Goal: Use online tool/utility

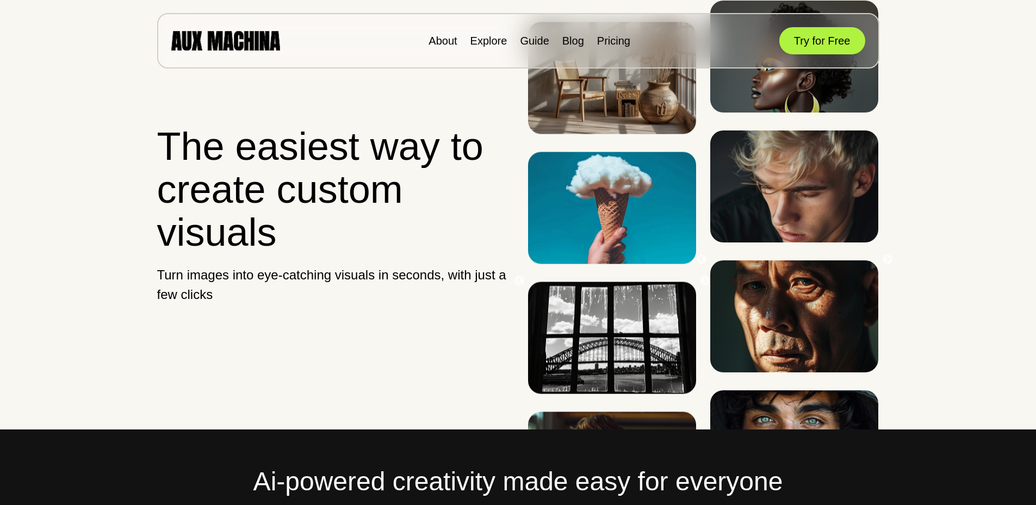
click at [832, 37] on button "Try for Free" at bounding box center [823, 40] width 86 height 27
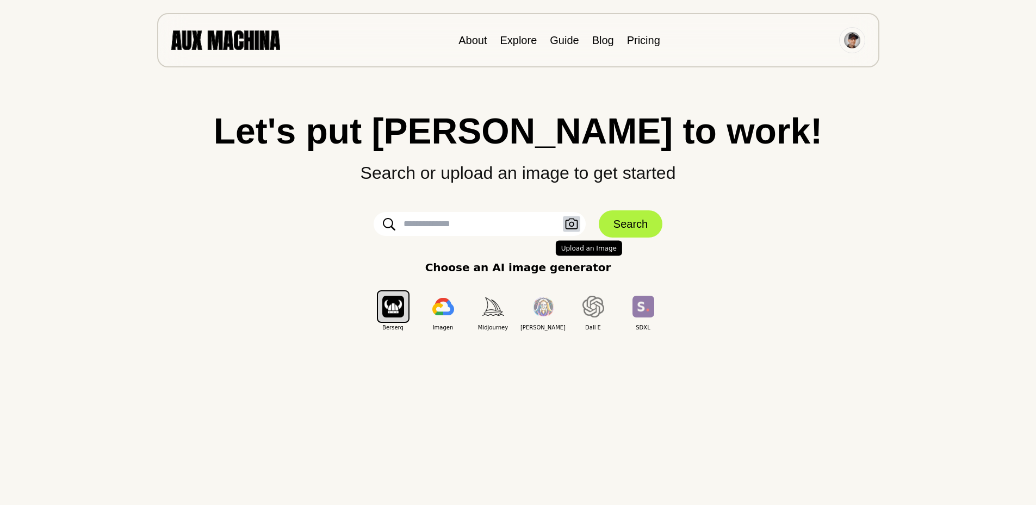
click at [575, 228] on icon "button" at bounding box center [571, 224] width 13 height 11
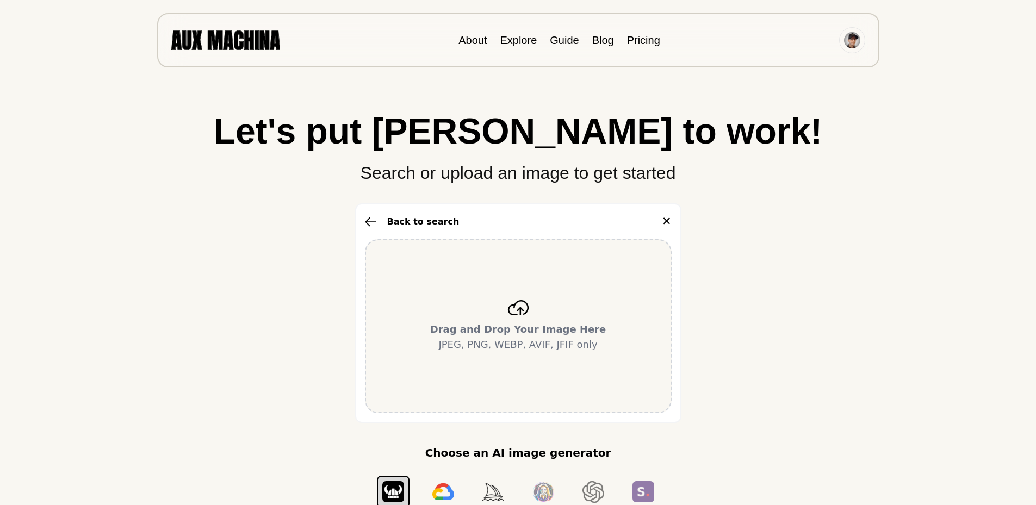
click at [514, 345] on p "Drag and Drop Your Image Here JPEG, PNG, WEBP, AVIF, JFIF only" at bounding box center [518, 337] width 176 height 30
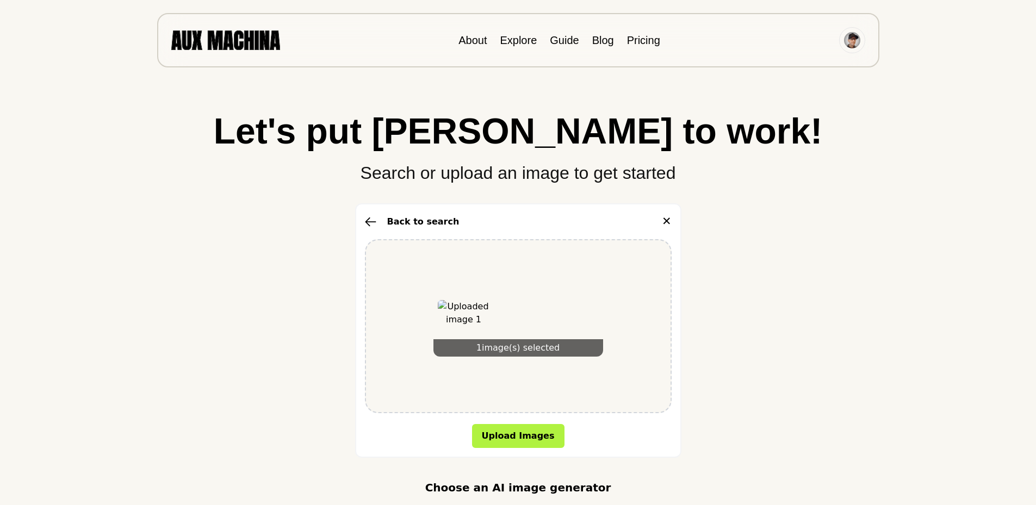
scroll to position [92, 0]
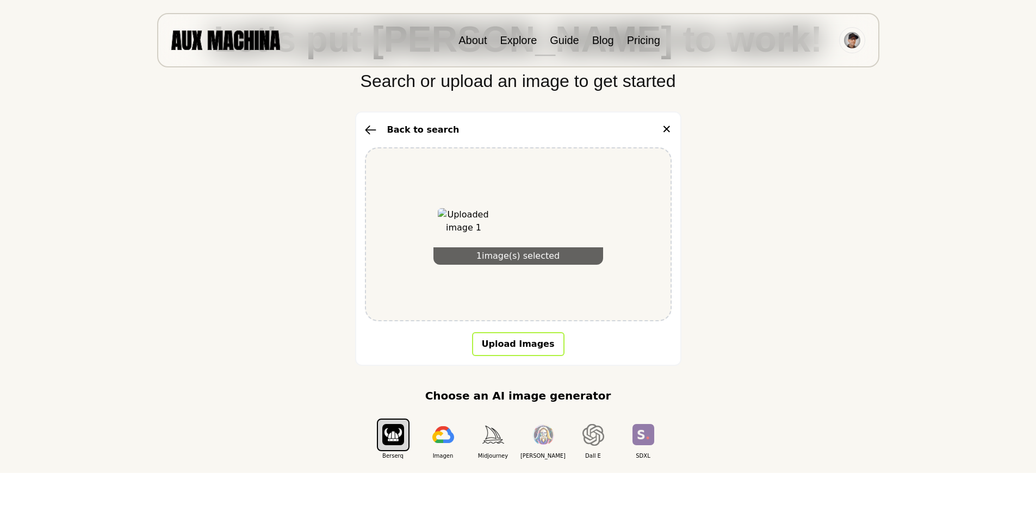
click at [535, 332] on button "Upload Images" at bounding box center [518, 344] width 92 height 24
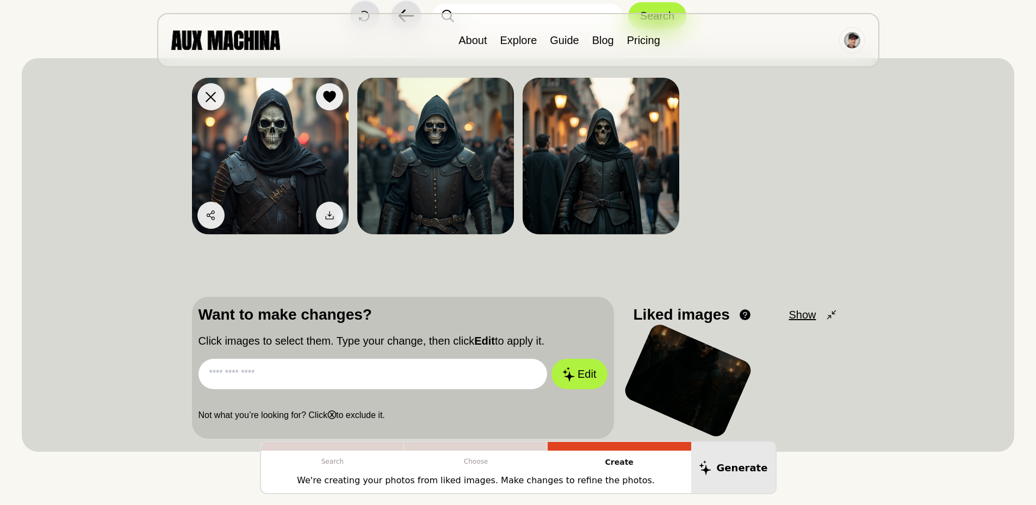
click at [307, 171] on img at bounding box center [270, 156] width 157 height 157
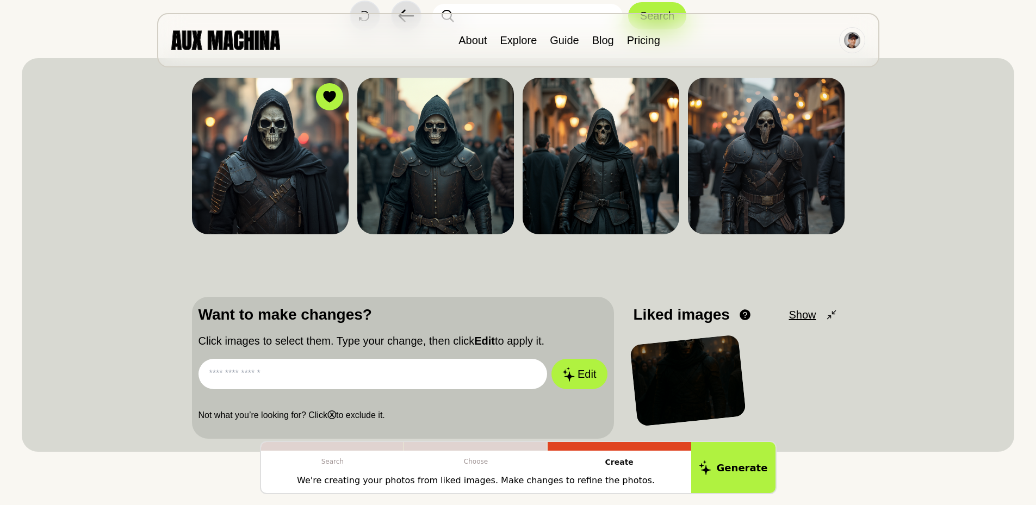
click at [324, 375] on input "text" at bounding box center [373, 374] width 349 height 30
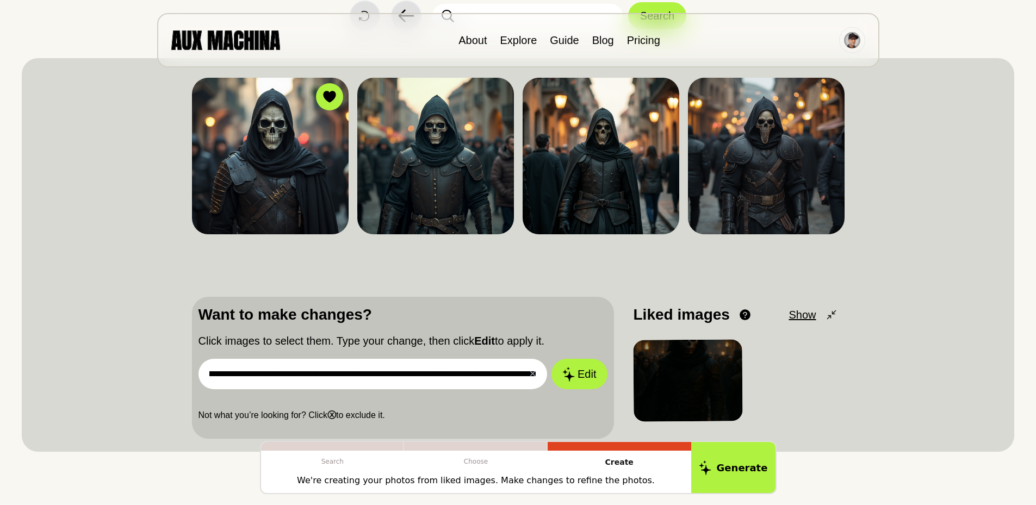
scroll to position [0, 596]
type input "**********"
click at [581, 375] on button "Edit" at bounding box center [579, 375] width 59 height 32
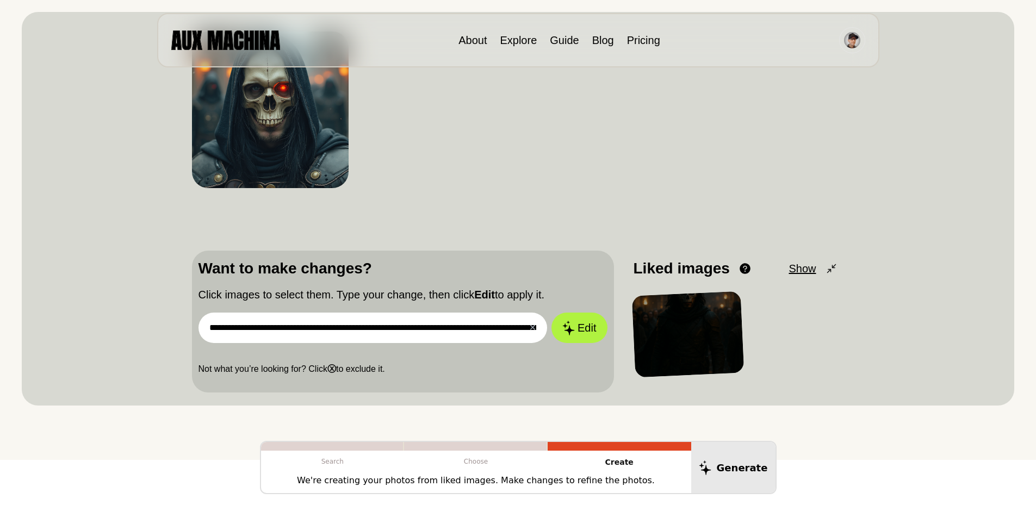
scroll to position [139, 0]
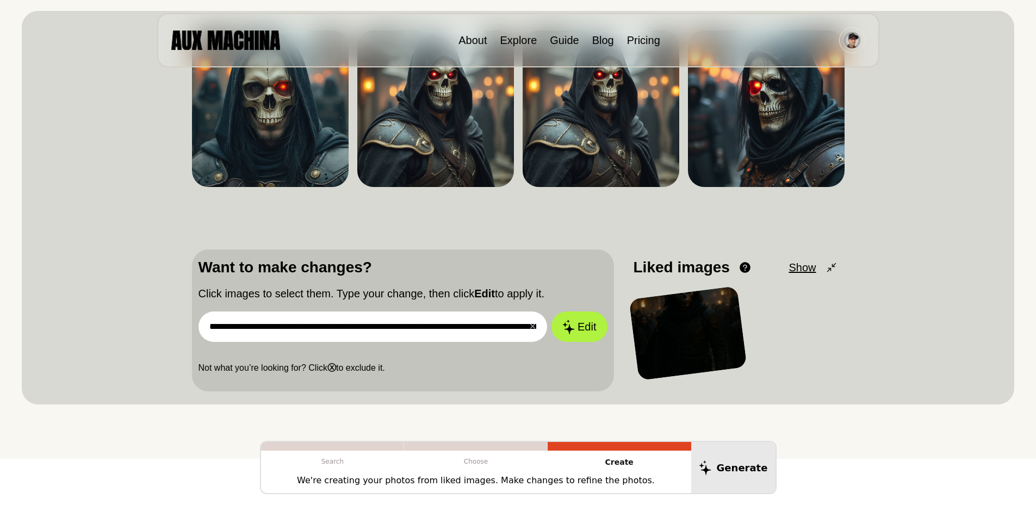
click at [798, 269] on span "Show" at bounding box center [802, 268] width 27 height 16
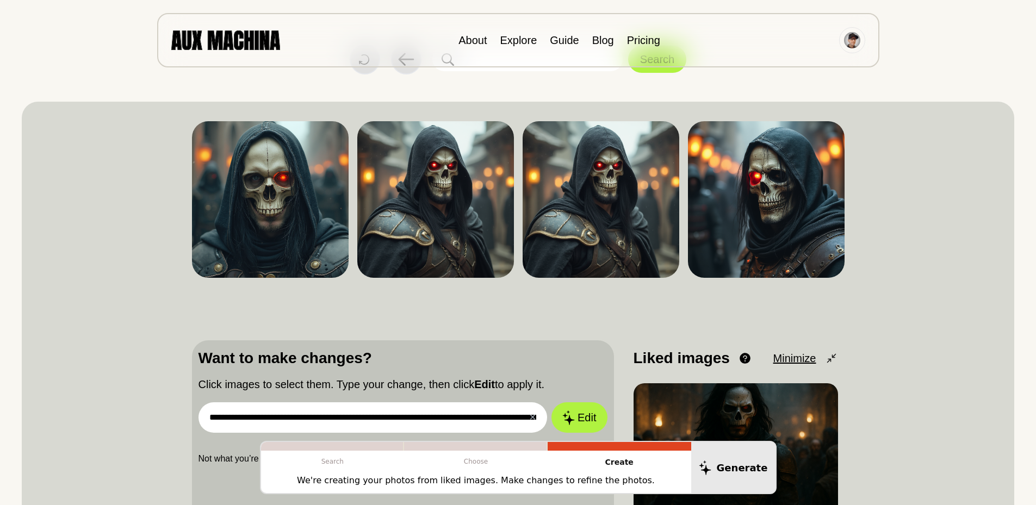
scroll to position [0, 0]
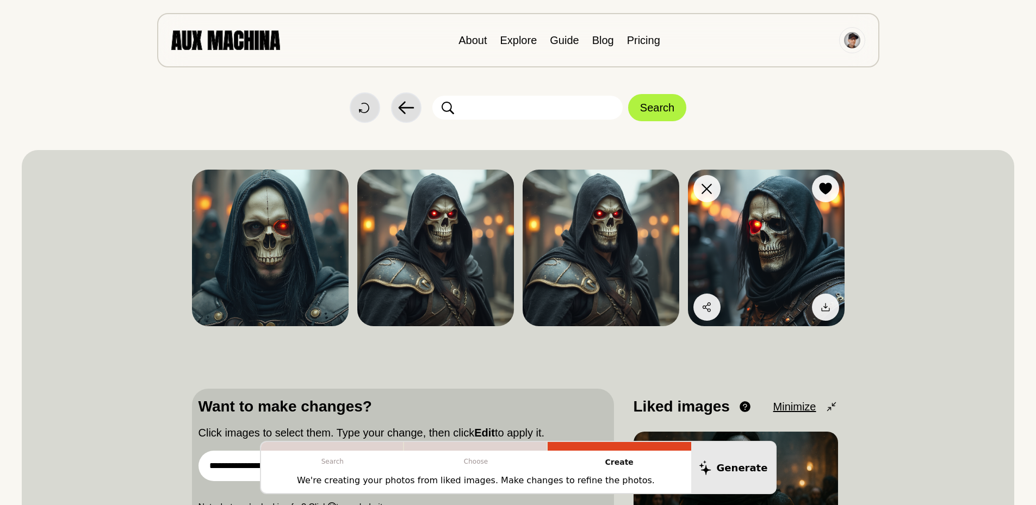
click at [799, 237] on img at bounding box center [766, 248] width 157 height 157
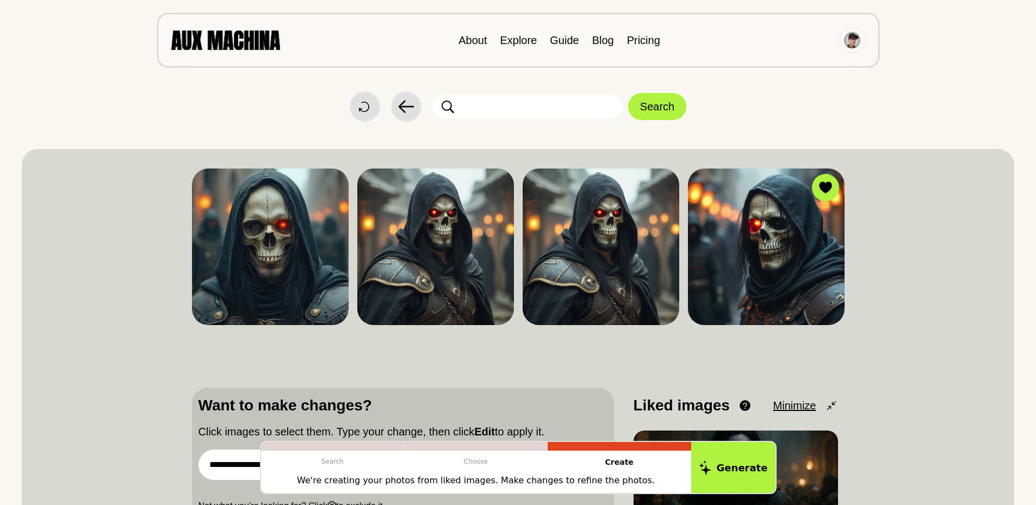
scroll to position [1, 0]
click at [214, 188] on icon at bounding box center [211, 188] width 10 height 10
click at [381, 187] on icon at bounding box center [376, 188] width 10 height 10
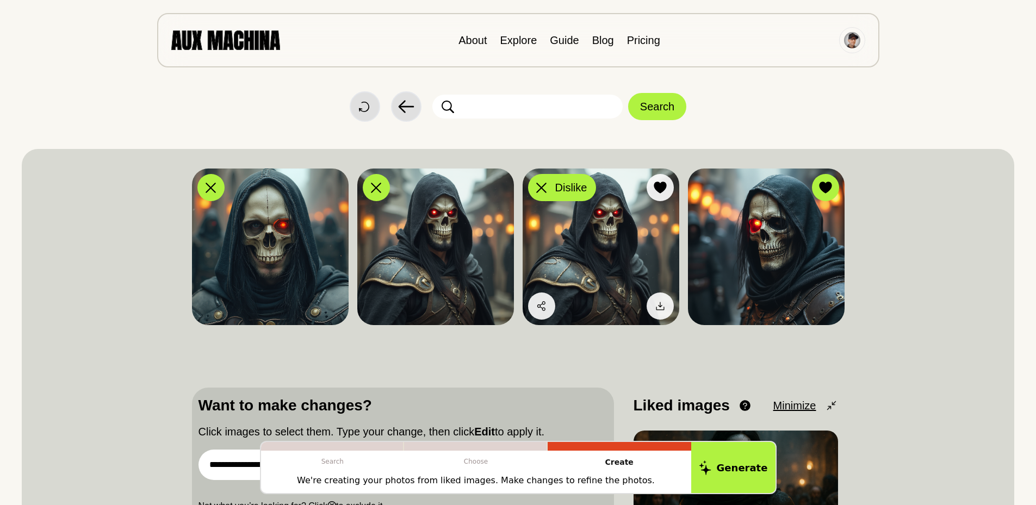
click at [544, 185] on icon at bounding box center [541, 188] width 10 height 10
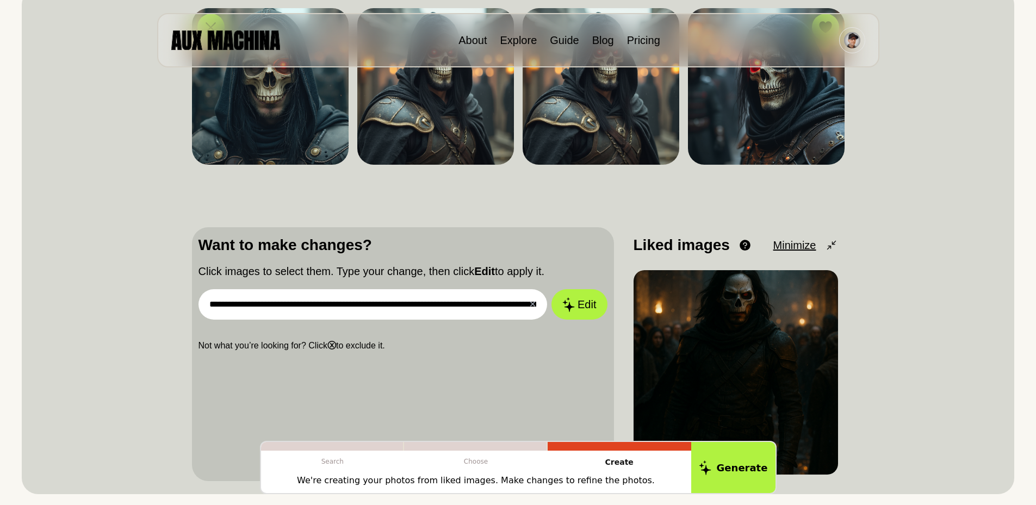
scroll to position [162, 0]
click at [470, 305] on input "**********" at bounding box center [373, 304] width 349 height 30
click at [552, 289] on button "Edit" at bounding box center [579, 304] width 55 height 30
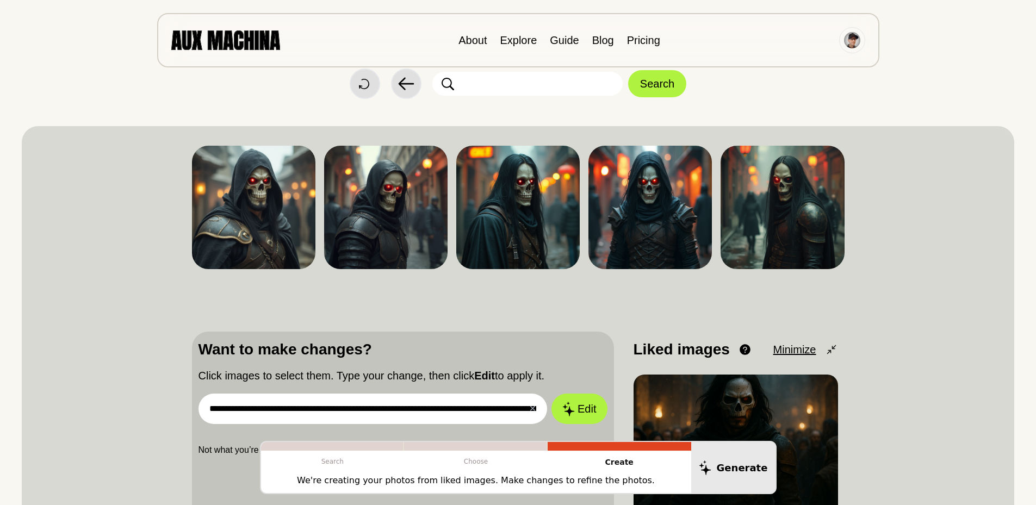
scroll to position [111, 0]
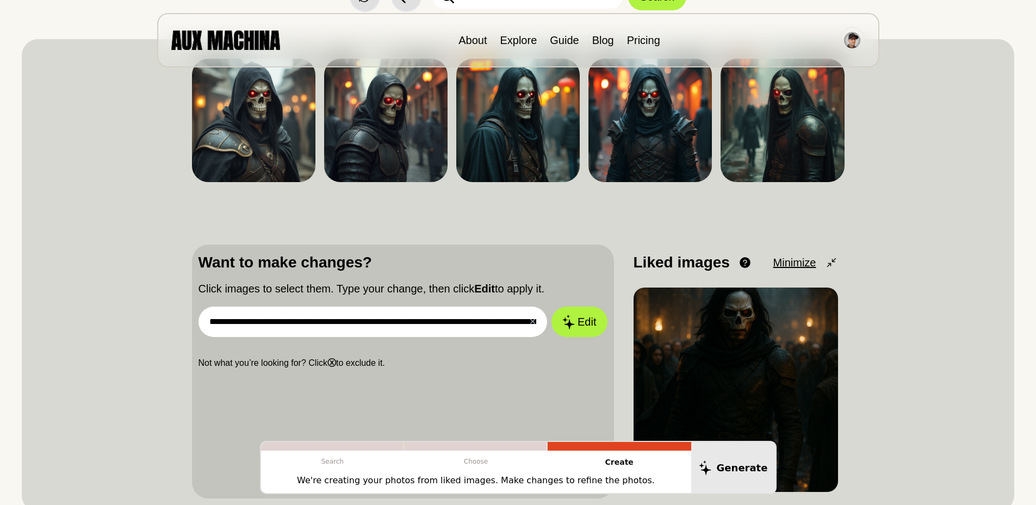
click at [306, 313] on input "**********" at bounding box center [373, 322] width 349 height 30
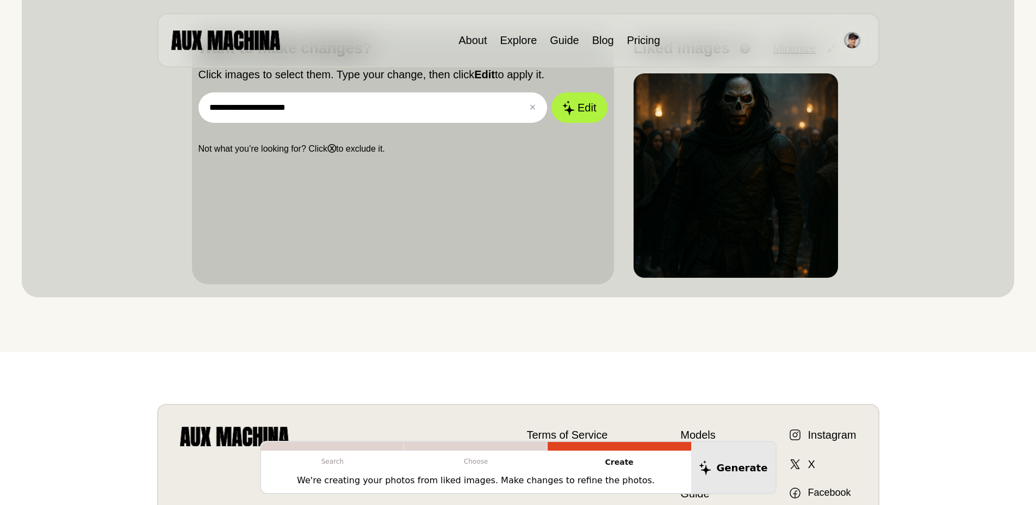
scroll to position [326, 0]
type input "**********"
click at [566, 108] on icon at bounding box center [567, 107] width 13 height 15
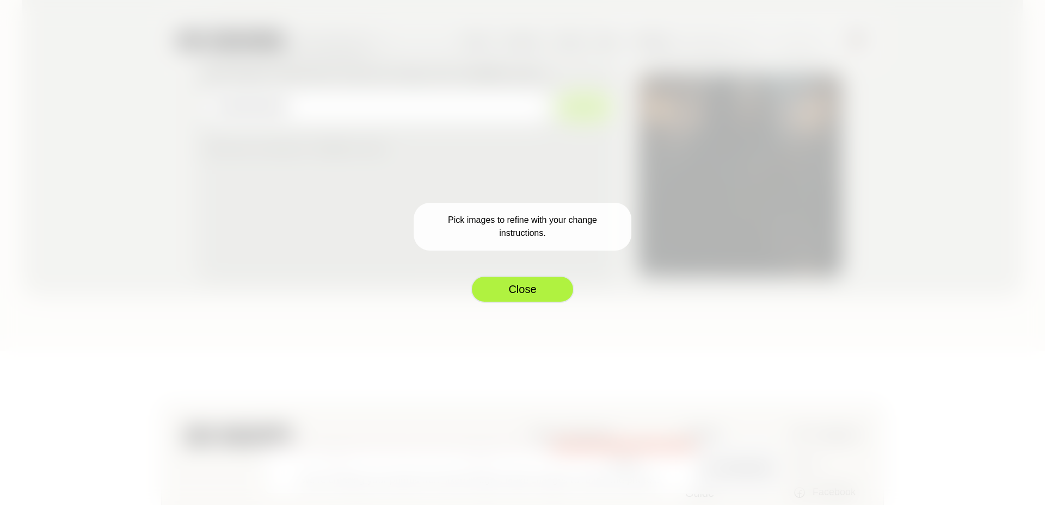
click at [538, 288] on button "Close" at bounding box center [522, 289] width 103 height 27
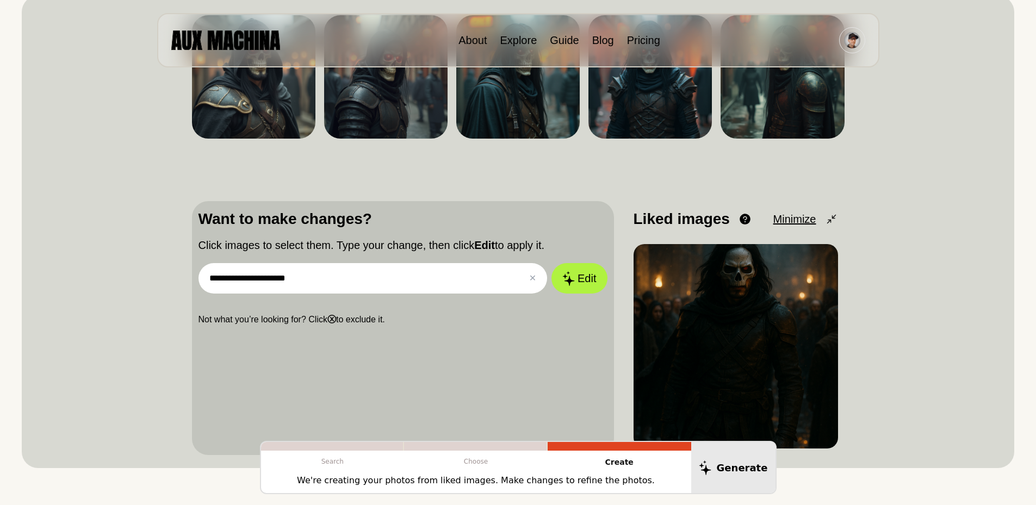
scroll to position [0, 0]
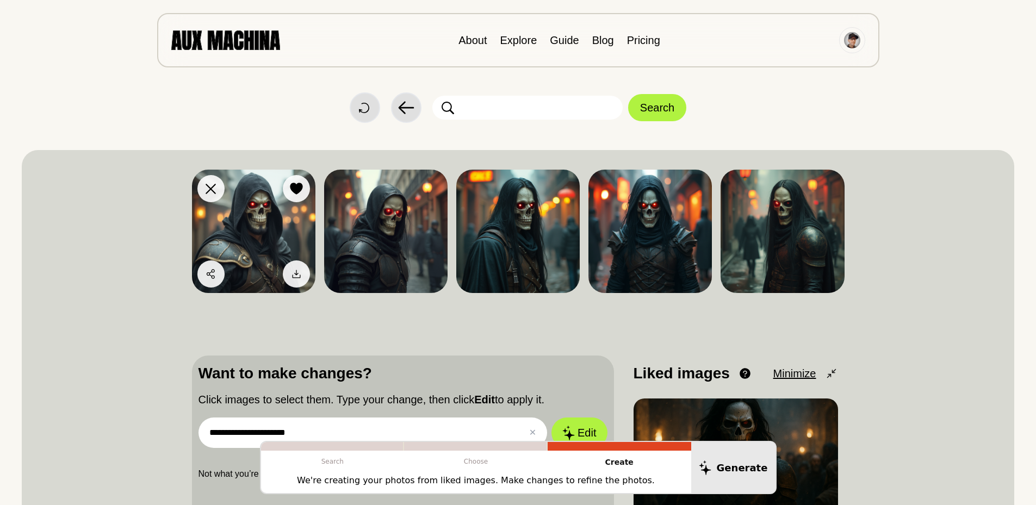
click at [214, 187] on icon at bounding box center [211, 189] width 10 height 10
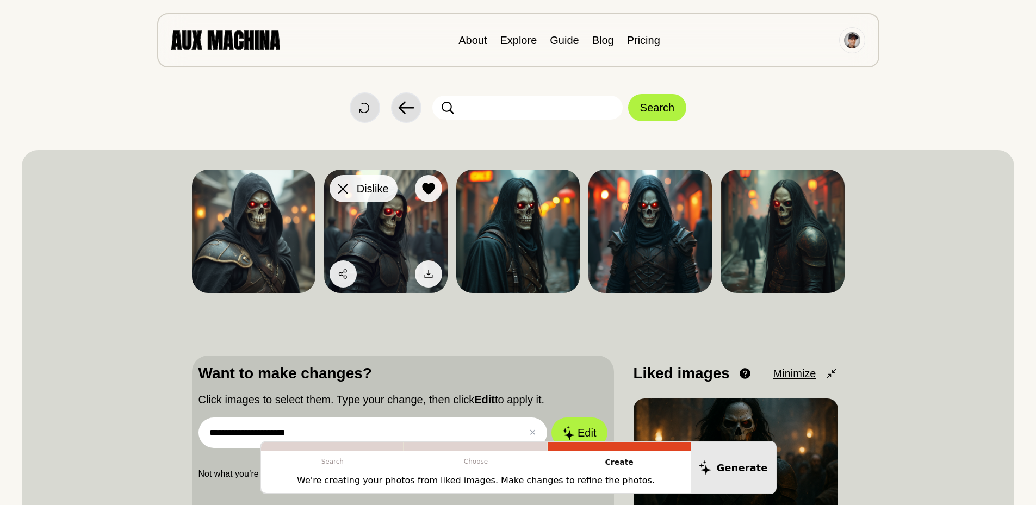
click at [339, 192] on icon at bounding box center [343, 189] width 10 height 10
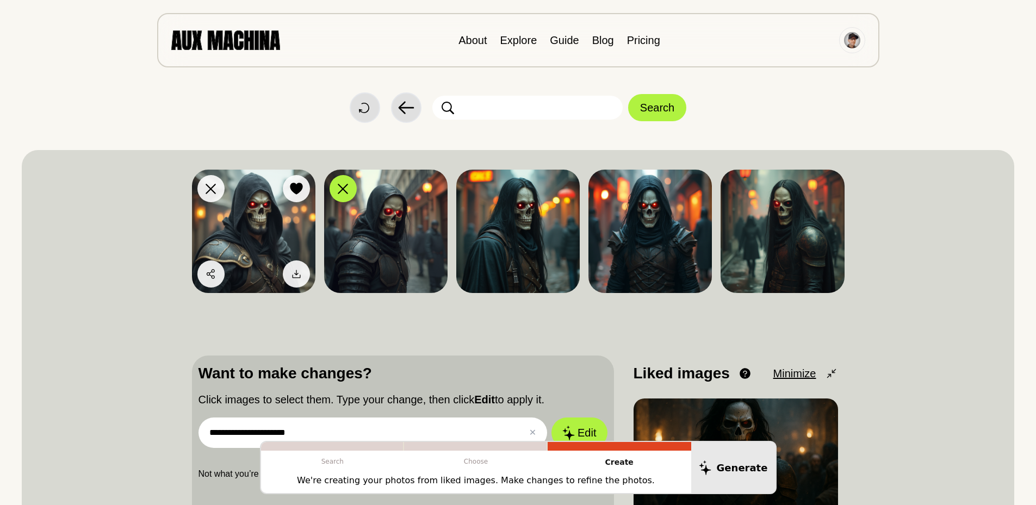
click at [208, 188] on icon at bounding box center [211, 189] width 10 height 10
click at [208, 195] on div at bounding box center [211, 189] width 16 height 16
click at [207, 190] on icon at bounding box center [211, 189] width 10 height 10
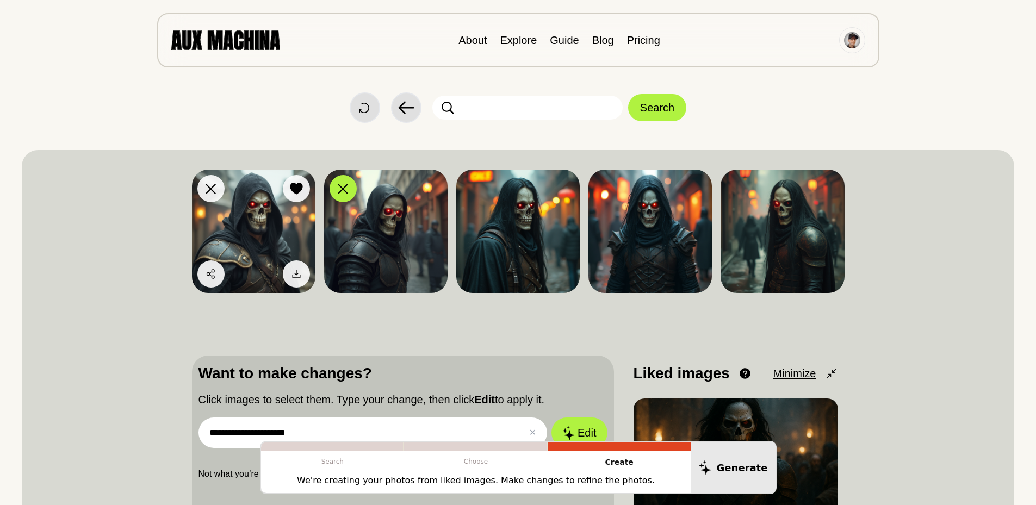
click at [207, 190] on icon at bounding box center [211, 189] width 10 height 10
click at [196, 189] on img at bounding box center [254, 232] width 124 height 124
click at [203, 185] on div at bounding box center [211, 189] width 16 height 16
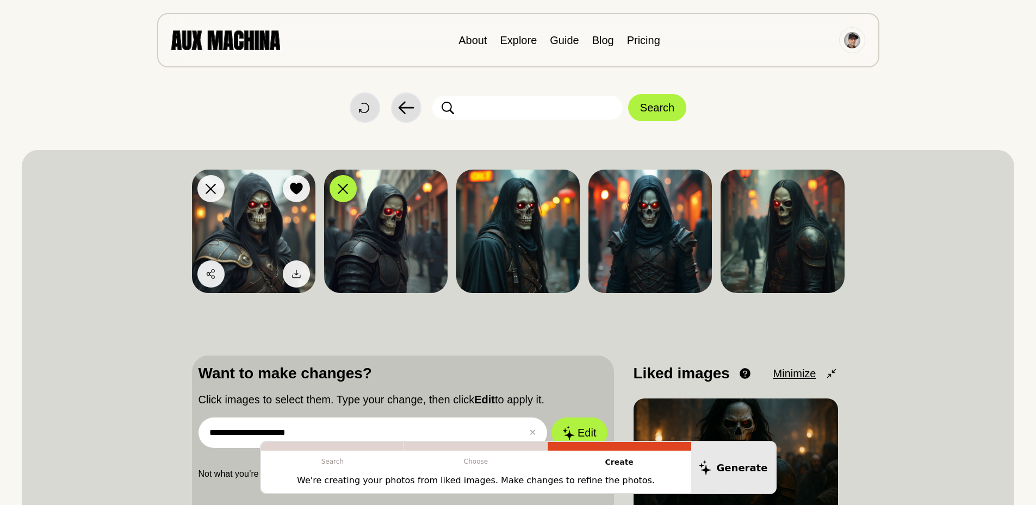
click at [293, 195] on div at bounding box center [296, 189] width 16 height 16
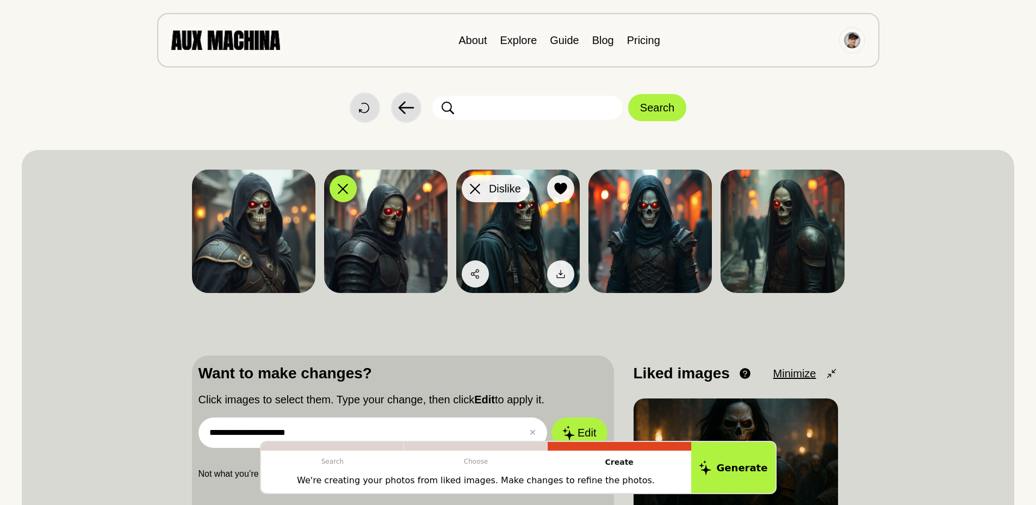
click at [484, 200] on button "Dislike" at bounding box center [496, 188] width 68 height 27
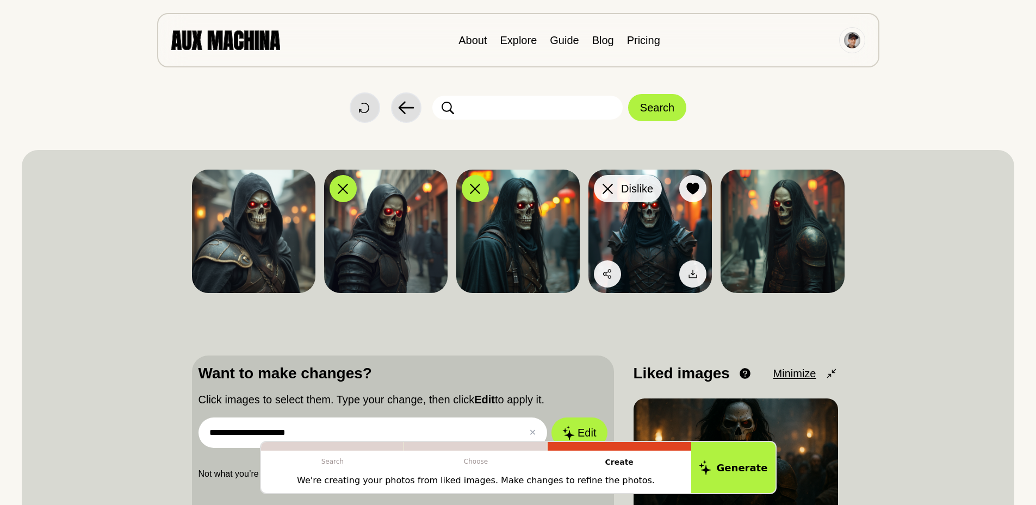
click at [603, 192] on icon at bounding box center [608, 189] width 10 height 10
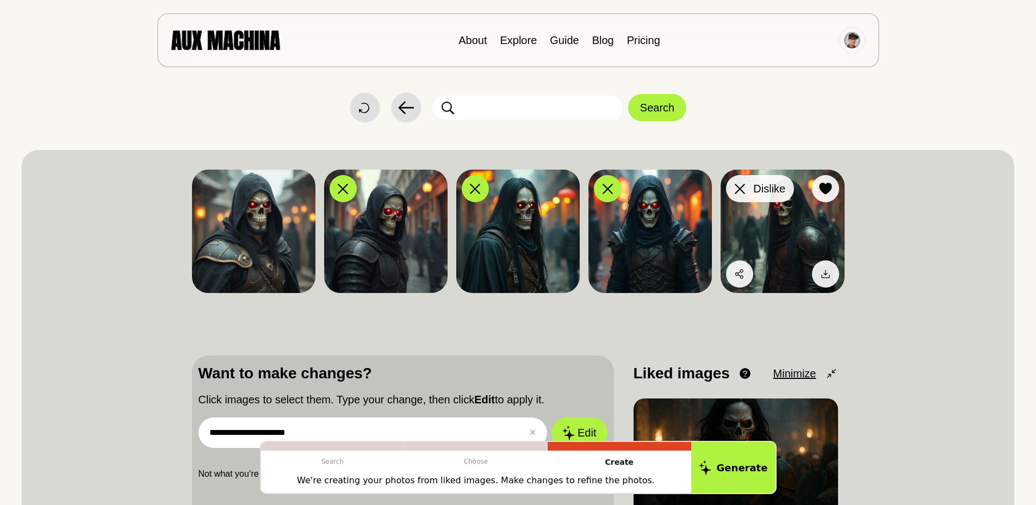
click at [730, 181] on button "Dislike" at bounding box center [760, 188] width 68 height 27
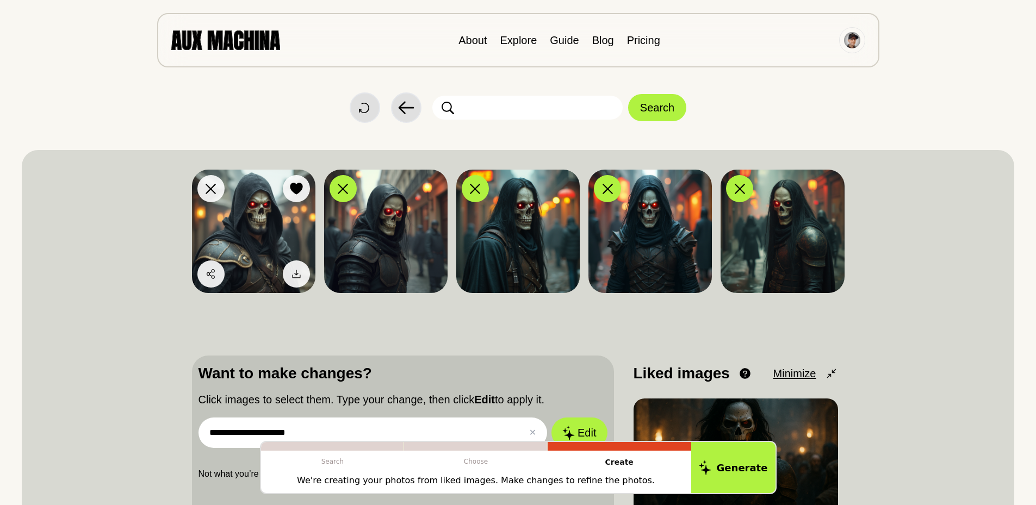
click at [209, 187] on icon at bounding box center [211, 189] width 10 height 10
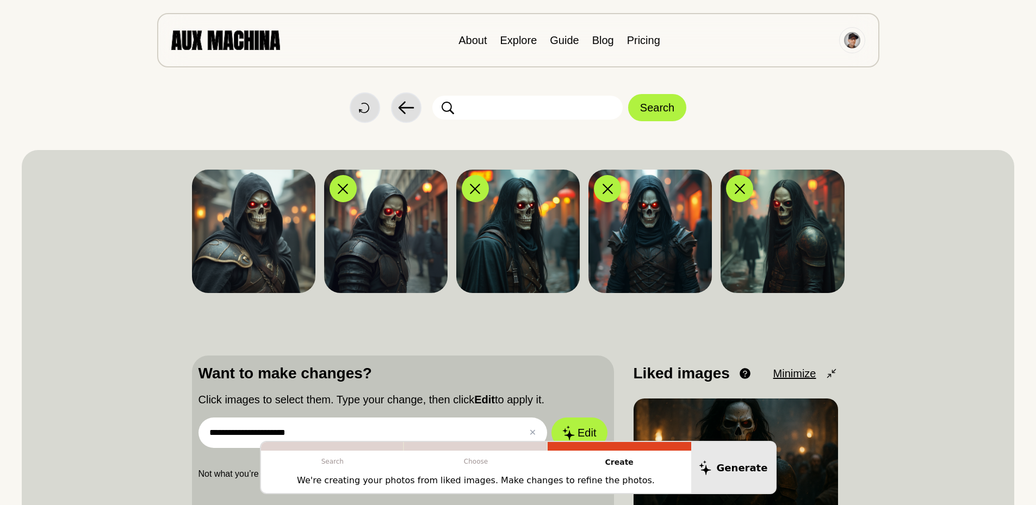
drag, startPoint x: 138, startPoint y: 266, endPoint x: 161, endPoint y: 224, distance: 48.0
click at [161, 224] on div "**********" at bounding box center [518, 386] width 993 height 473
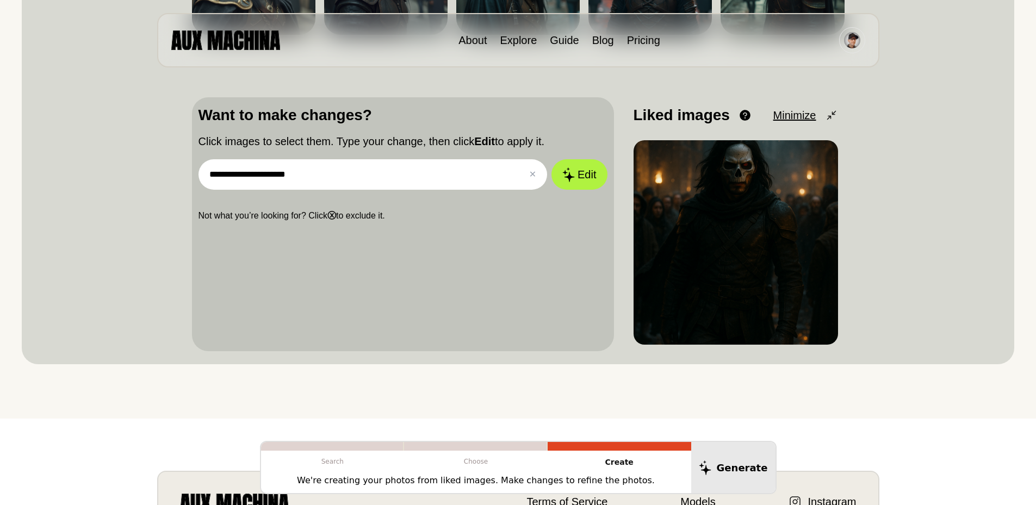
scroll to position [260, 0]
